Goal: Find specific page/section: Find specific page/section

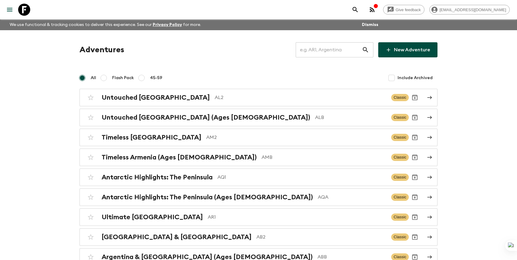
click at [327, 49] on input "text" at bounding box center [329, 49] width 66 height 17
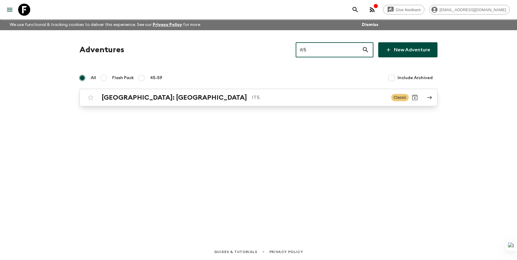
type input "it5"
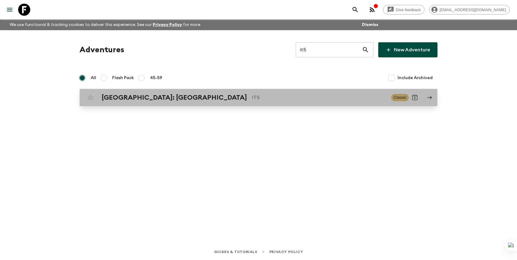
click at [223, 90] on link "[GEOGRAPHIC_DATA]: [GEOGRAPHIC_DATA] IT5 Classic" at bounding box center [259, 98] width 358 height 18
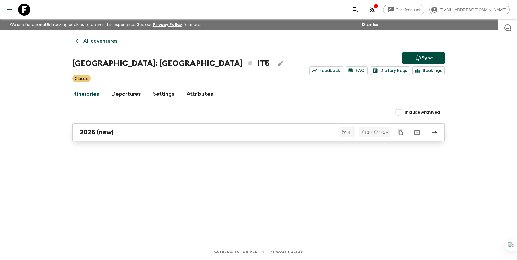
click at [161, 136] on div "2025 (new)" at bounding box center [253, 132] width 346 height 8
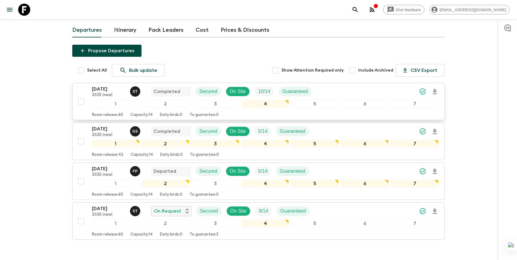
scroll to position [81, 0]
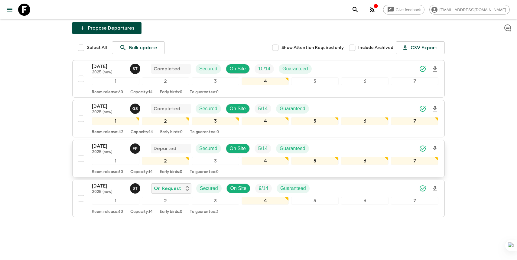
click at [342, 143] on div "[DATE] 2025 (new) F P Departed Secured On Site 5 / 14 Guaranteed" at bounding box center [265, 149] width 346 height 12
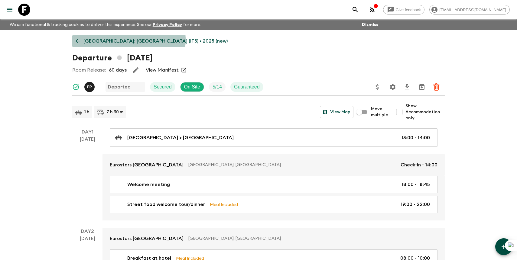
click at [128, 40] on p "[GEOGRAPHIC_DATA]: [GEOGRAPHIC_DATA] (IT5) • 2025 (new)" at bounding box center [155, 40] width 144 height 7
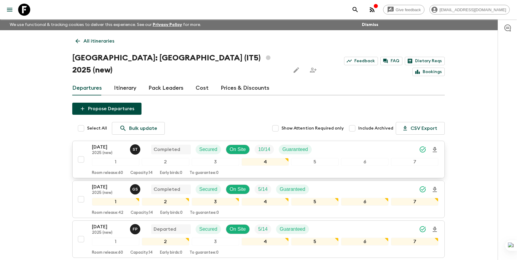
scroll to position [81, 0]
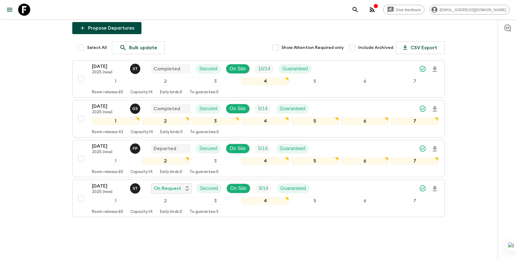
click at [58, 105] on div "Give feedback [PERSON_NAME][EMAIL_ADDRESS][DOMAIN_NAME] We use functional & tra…" at bounding box center [258, 95] width 517 height 353
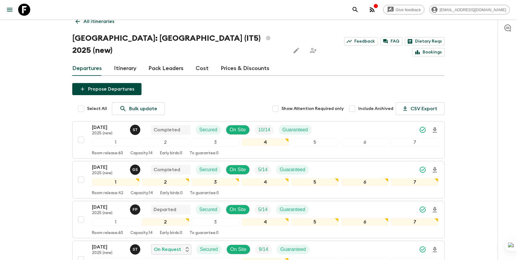
scroll to position [0, 0]
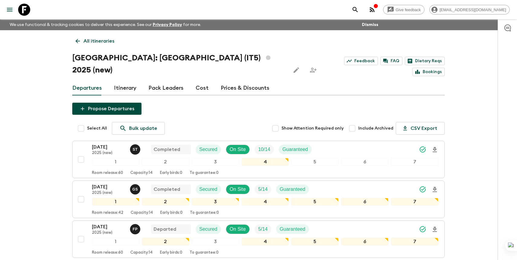
click at [97, 44] on p "All itineraries" at bounding box center [98, 40] width 31 height 7
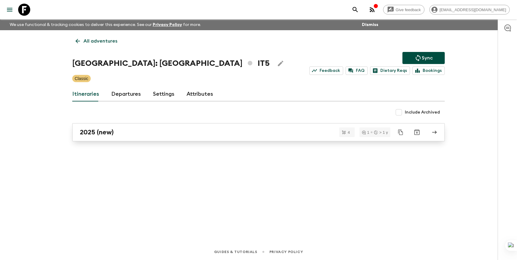
click at [148, 133] on div "2025 (new)" at bounding box center [253, 132] width 346 height 8
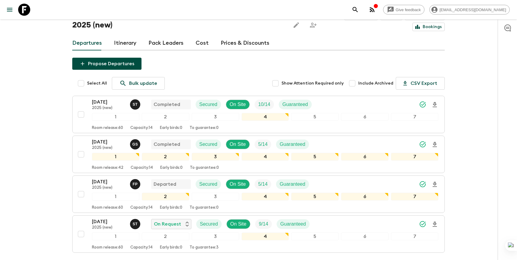
scroll to position [81, 0]
